Goal: Task Accomplishment & Management: Manage account settings

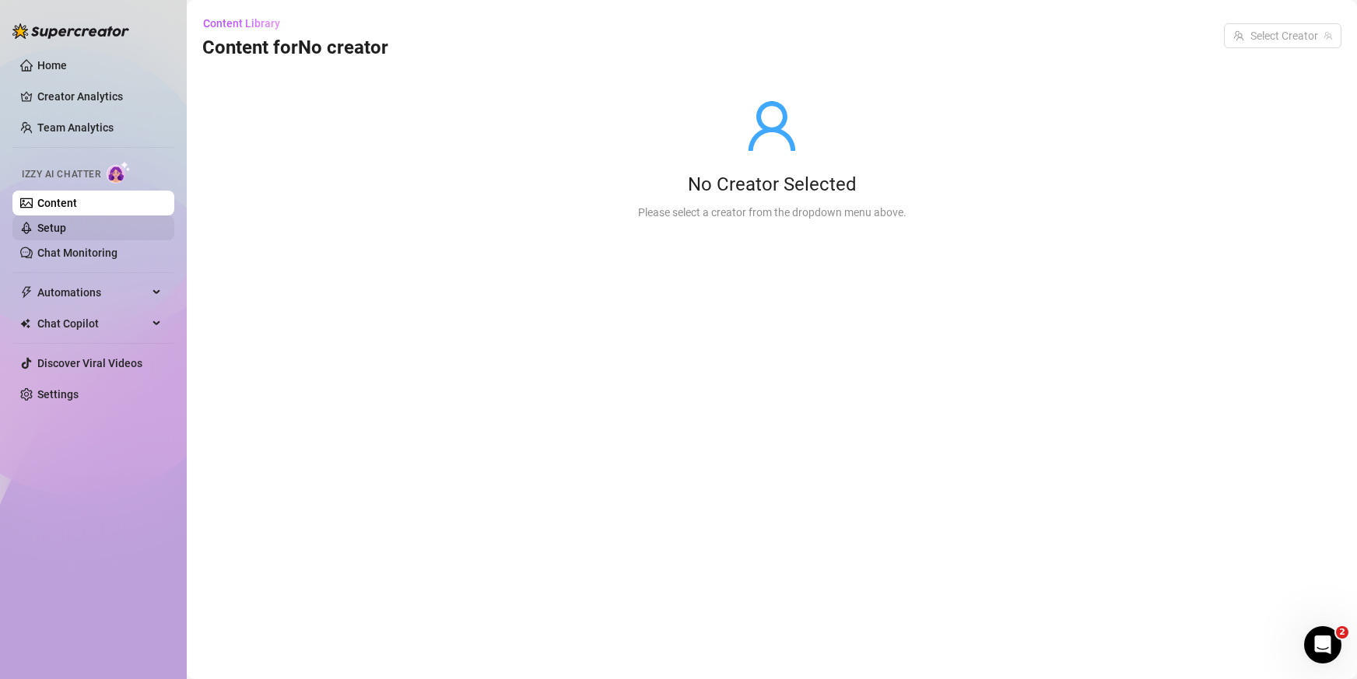
click at [66, 228] on link "Setup" at bounding box center [51, 228] width 29 height 12
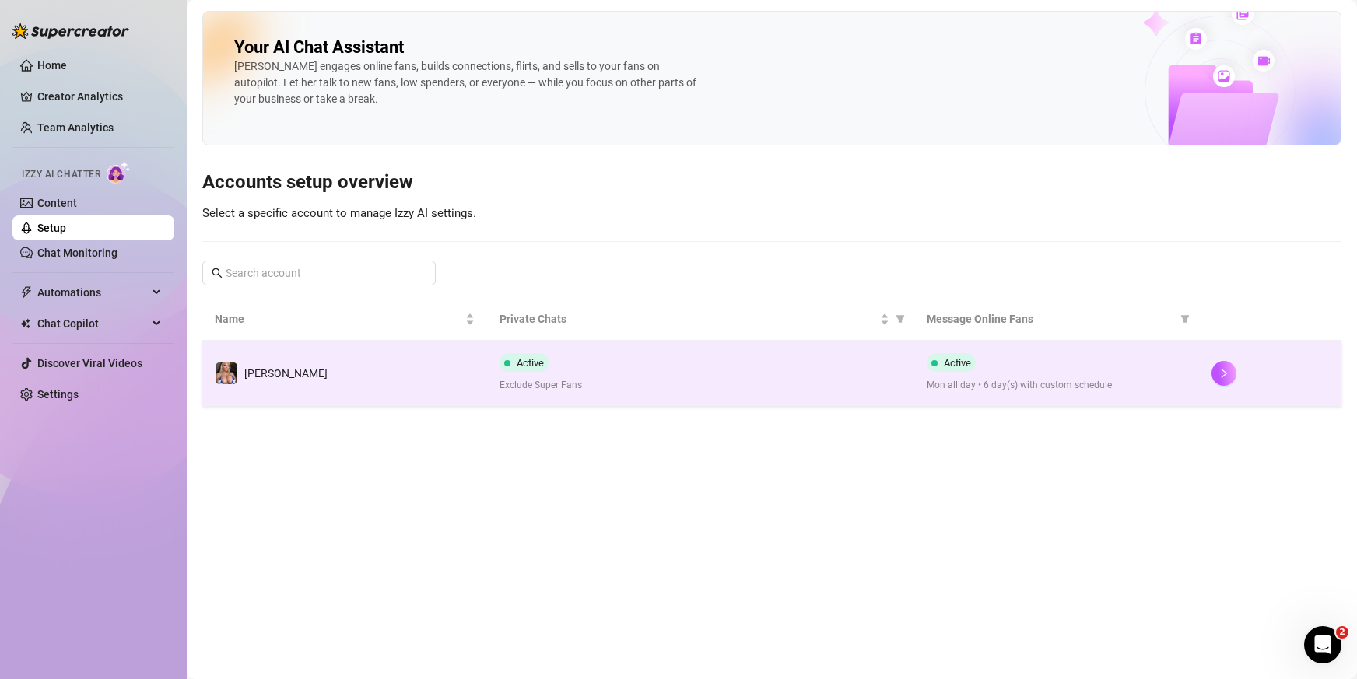
click at [426, 376] on td "[PERSON_NAME]" at bounding box center [344, 373] width 285 height 65
